Goal: Obtain resource: Download file/media

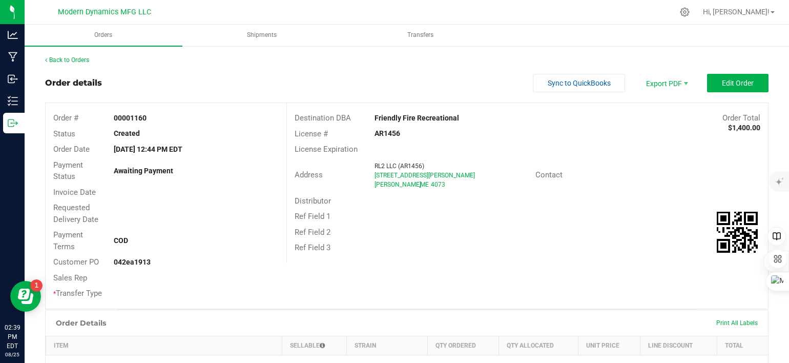
scroll to position [205, 0]
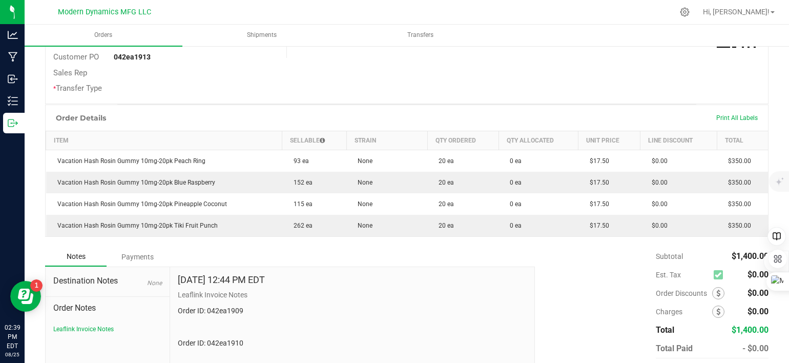
click at [276, 98] on div "Order # 00001160 Status Created Order Date [DATE] 12:44 PM EDT Payment Status A…" at bounding box center [166, 0] width 241 height 205
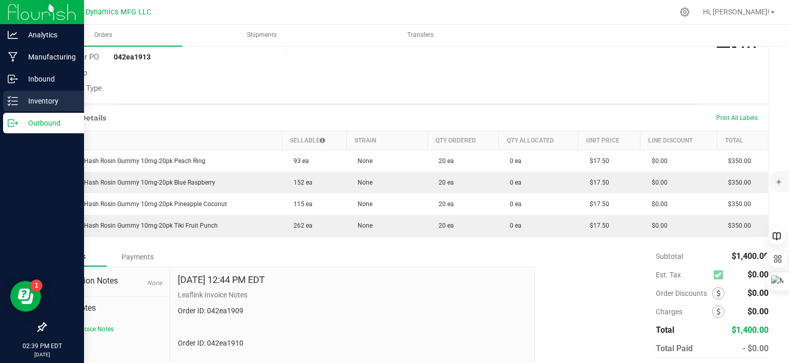
click at [8, 102] on icon at bounding box center [13, 101] width 10 height 10
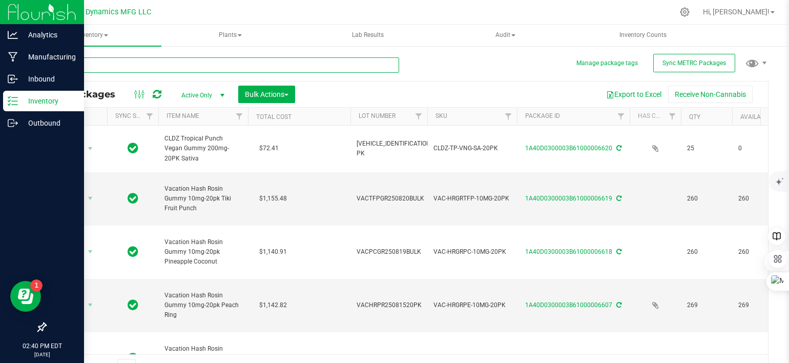
click at [120, 67] on input "text" at bounding box center [222, 64] width 354 height 15
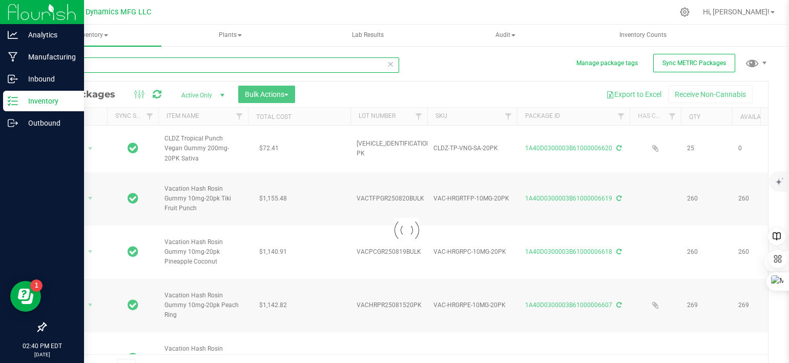
type input "6588"
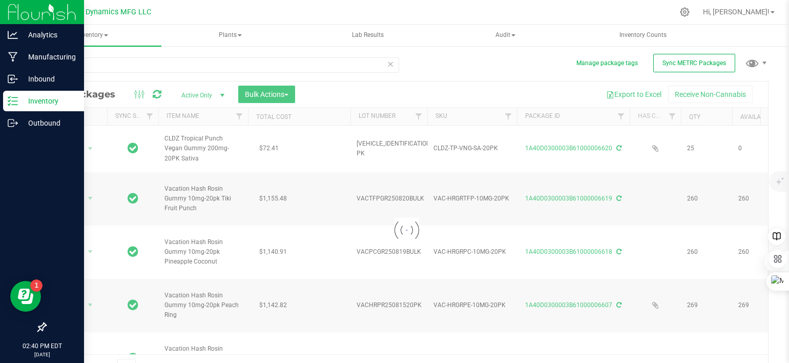
click at [220, 92] on div at bounding box center [407, 229] width 722 height 297
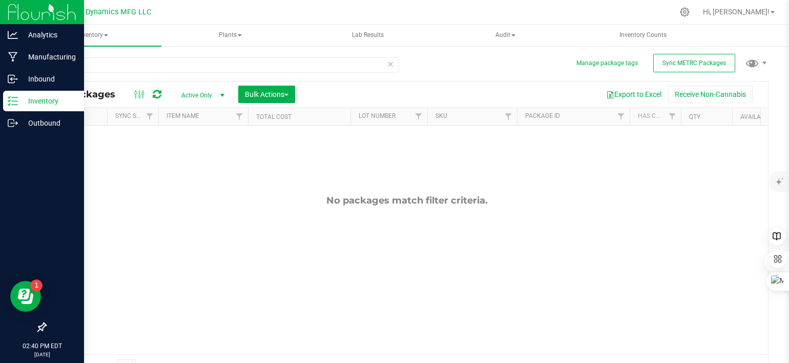
click at [222, 94] on span "select" at bounding box center [222, 95] width 8 height 8
click at [217, 156] on li "All" at bounding box center [200, 157] width 55 height 15
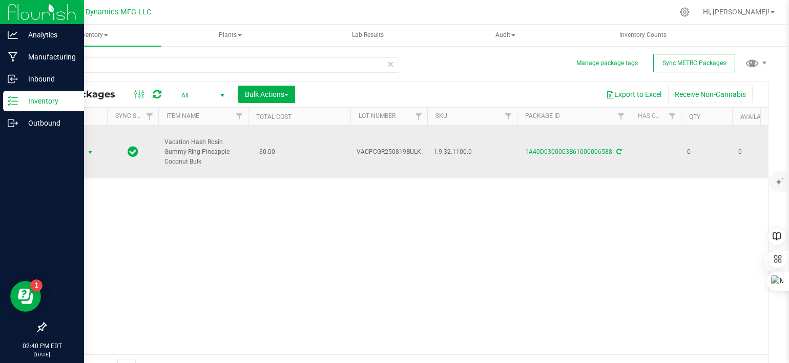
click at [94, 149] on span "select" at bounding box center [90, 152] width 8 height 8
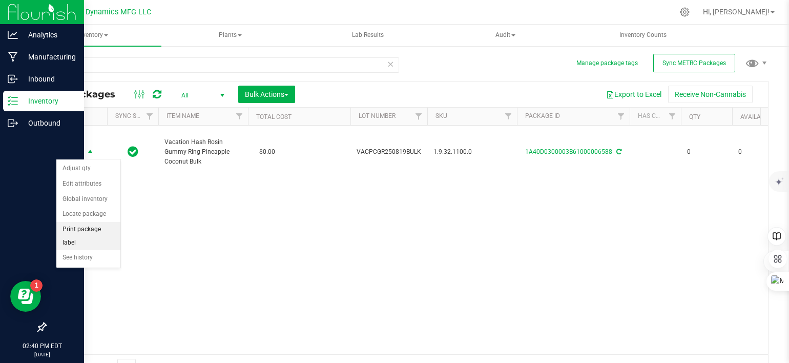
click at [88, 227] on li "Print package label" at bounding box center [88, 236] width 64 height 28
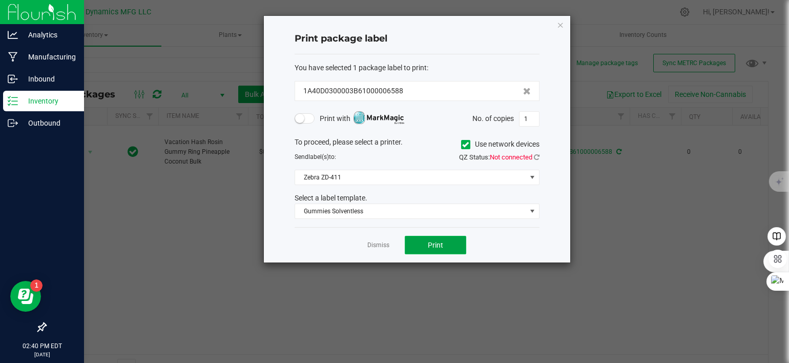
click at [441, 244] on span "Print" at bounding box center [435, 245] width 15 height 8
click at [559, 22] on icon "button" at bounding box center [560, 24] width 7 height 12
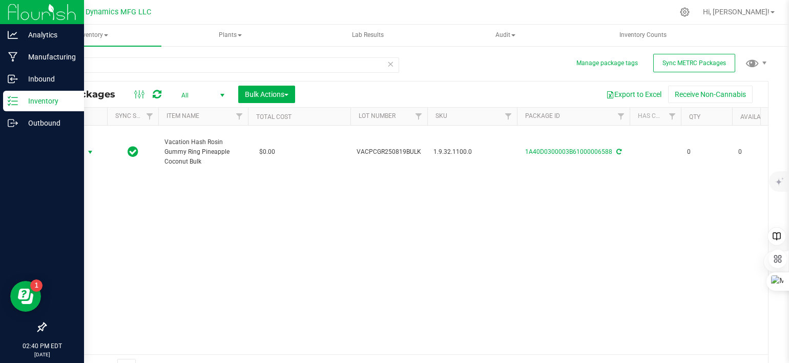
click at [12, 102] on icon at bounding box center [13, 101] width 10 height 10
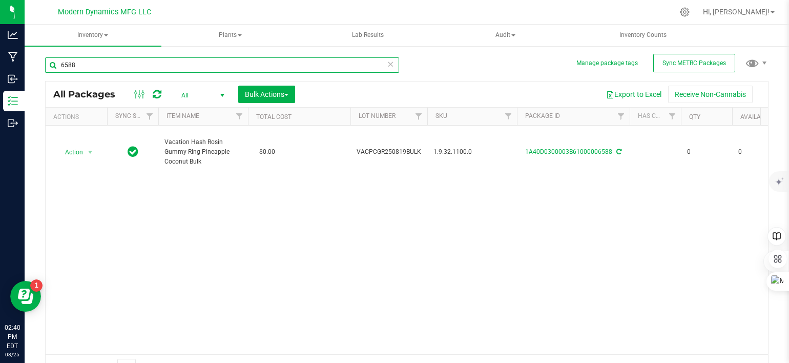
click at [107, 63] on input "6588" at bounding box center [222, 64] width 354 height 15
click at [114, 60] on input "6618" at bounding box center [222, 64] width 354 height 15
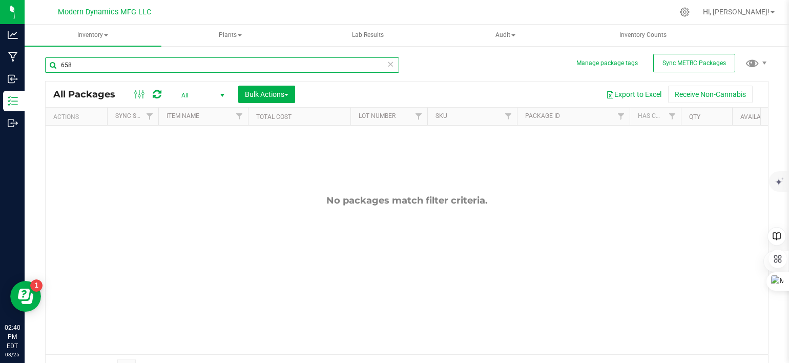
type input "6588"
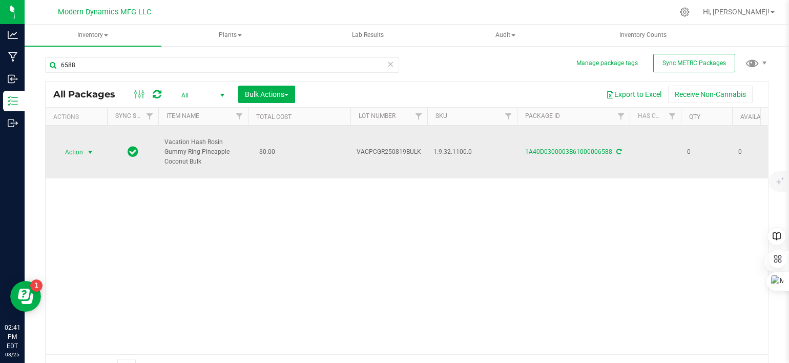
click at [93, 150] on span "select" at bounding box center [90, 152] width 8 height 8
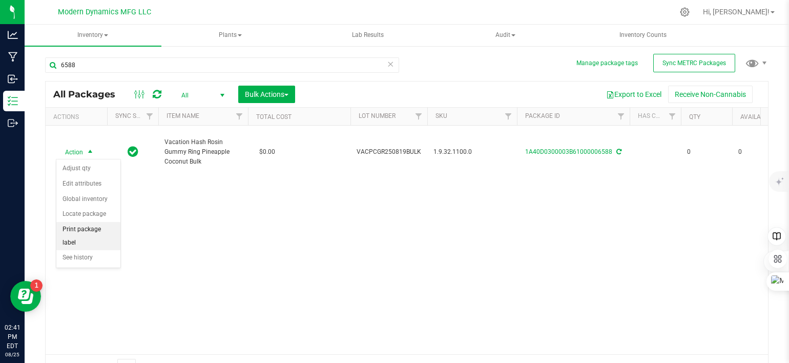
click at [87, 226] on li "Print package label" at bounding box center [88, 236] width 64 height 28
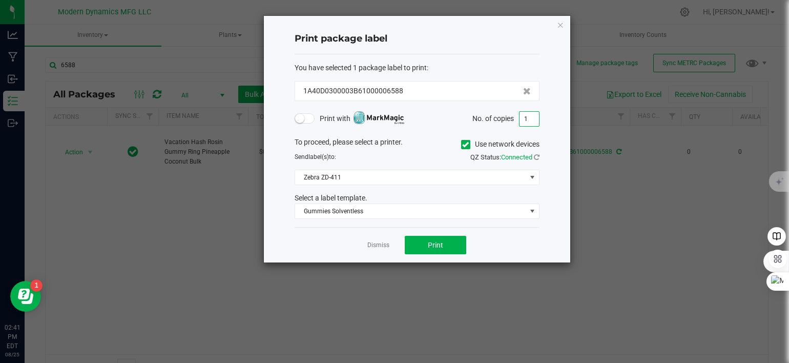
click at [533, 117] on input "1" at bounding box center [528, 119] width 19 height 14
type input "260"
click at [432, 242] on span "Print" at bounding box center [435, 245] width 15 height 8
